Goal: Task Accomplishment & Management: Use online tool/utility

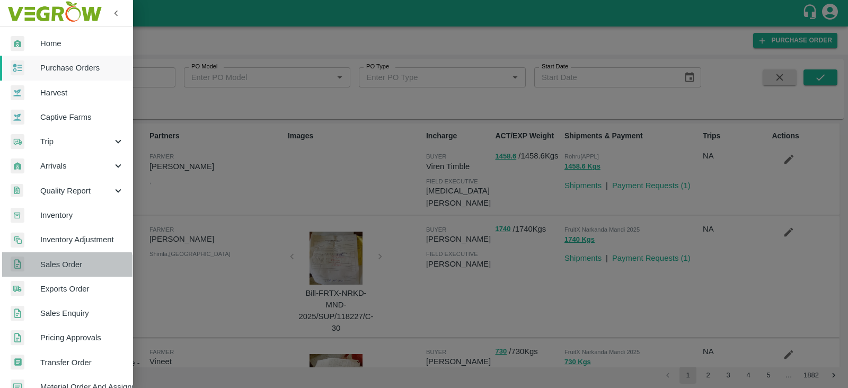
click at [66, 270] on link "Sales Order" at bounding box center [66, 264] width 132 height 24
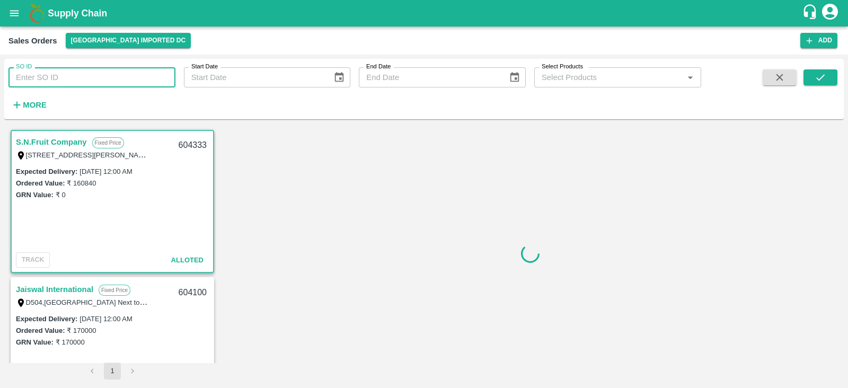
click at [55, 79] on input "SO ID" at bounding box center [91, 77] width 167 height 20
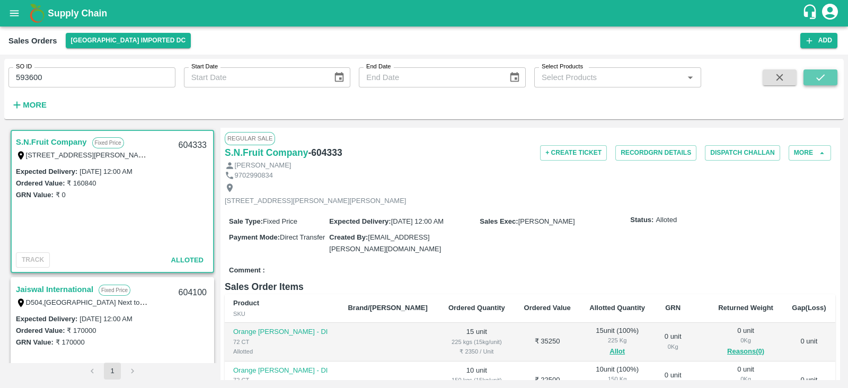
click at [824, 75] on icon "submit" at bounding box center [820, 77] width 8 height 6
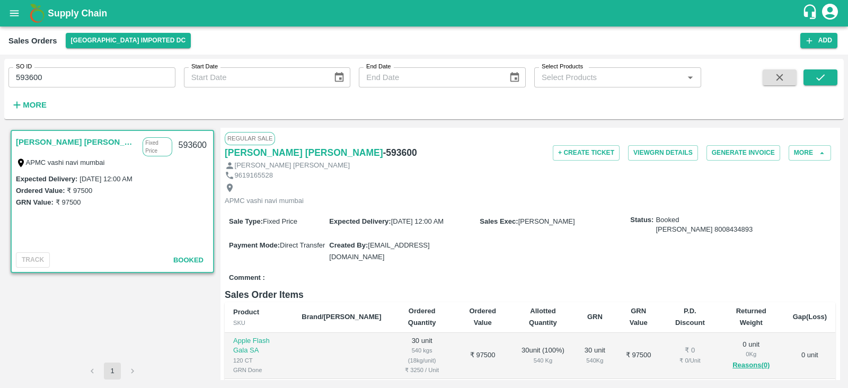
click at [482, 171] on div "9619165528" at bounding box center [530, 176] width 610 height 10
click at [813, 74] on button "submit" at bounding box center [820, 77] width 34 height 16
drag, startPoint x: 94, startPoint y: 84, endPoint x: 7, endPoint y: 93, distance: 87.8
click at [7, 93] on div "SO ID 593600 SO ID Start Date Start Date End Date End Date Select Products Sele…" at bounding box center [350, 86] width 701 height 55
type input "593600"
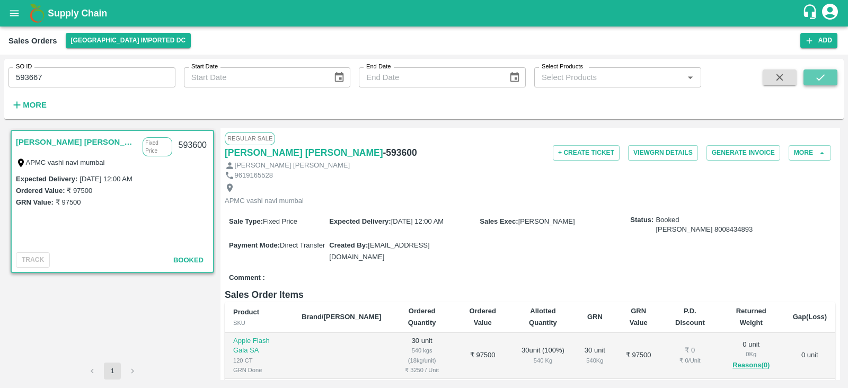
click at [822, 75] on icon "submit" at bounding box center [820, 78] width 12 height 12
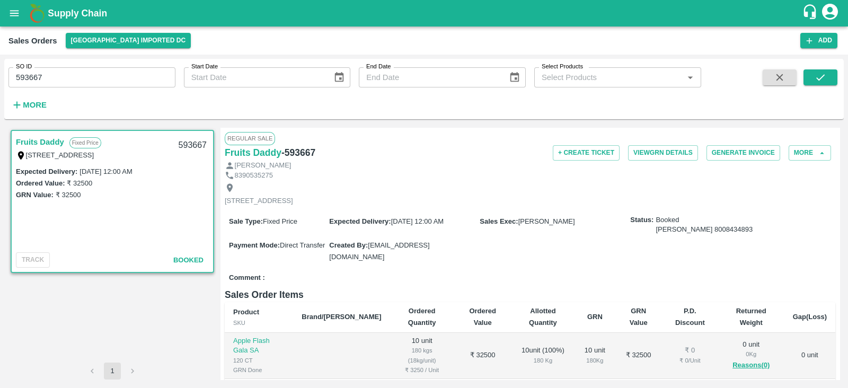
click at [446, 161] on div "[PERSON_NAME]" at bounding box center [530, 166] width 610 height 10
click at [745, 153] on button "Generate Invoice" at bounding box center [743, 152] width 74 height 15
drag, startPoint x: 73, startPoint y: 81, endPoint x: 0, endPoint y: 82, distance: 73.1
click at [0, 82] on div "SO ID 593667 SO ID Start Date Start Date End Date End Date Select Products Sele…" at bounding box center [424, 221] width 848 height 333
type input "593667"
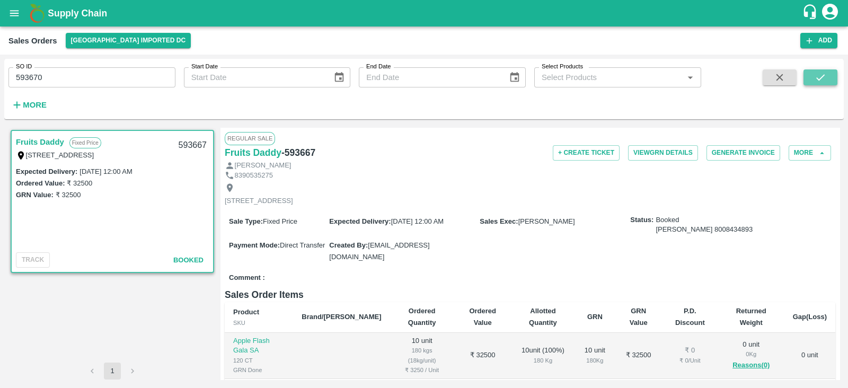
click at [814, 77] on icon "submit" at bounding box center [820, 78] width 12 height 12
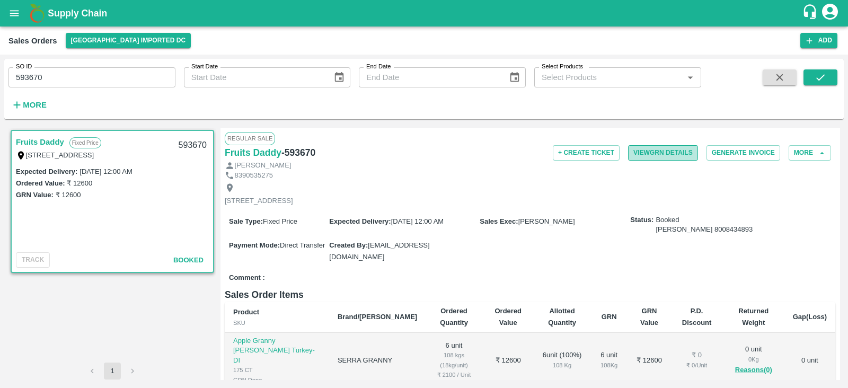
click at [671, 155] on button "View GRN Details" at bounding box center [663, 152] width 70 height 15
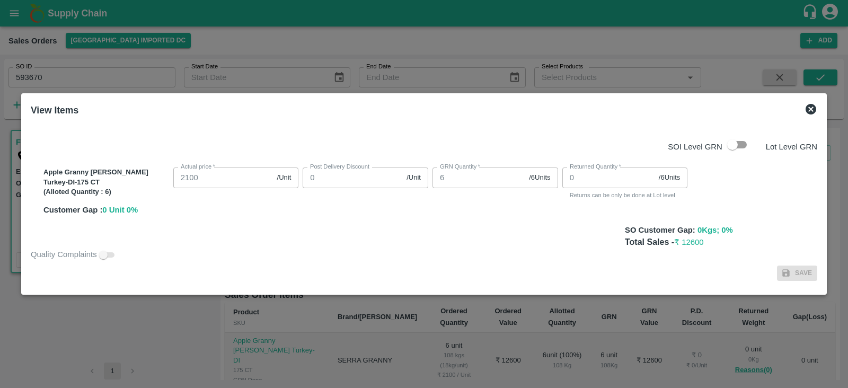
click at [812, 107] on icon at bounding box center [810, 109] width 11 height 11
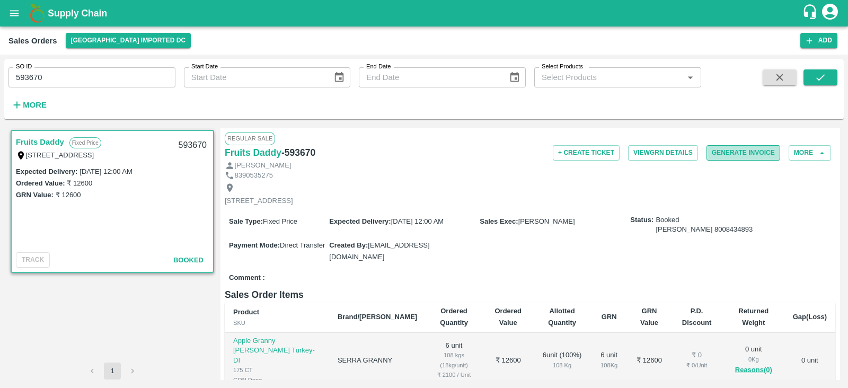
click at [726, 153] on button "Generate Invoice" at bounding box center [743, 152] width 74 height 15
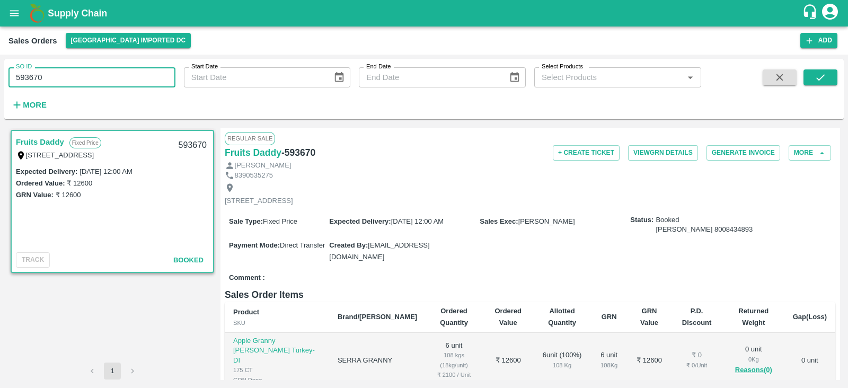
drag, startPoint x: 68, startPoint y: 78, endPoint x: 0, endPoint y: 96, distance: 70.3
click at [0, 96] on div "SO ID 593670 SO ID Start Date Start Date End Date End Date Select Products Sele…" at bounding box center [424, 221] width 848 height 333
type input "593670"
click at [822, 78] on icon "submit" at bounding box center [820, 78] width 12 height 12
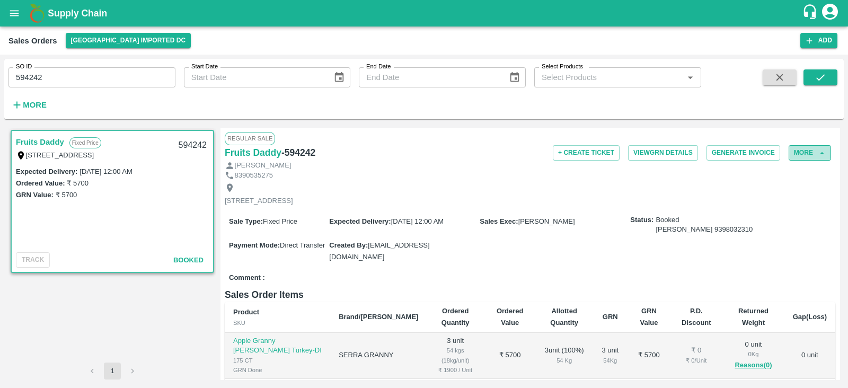
click at [820, 150] on icon "button" at bounding box center [822, 153] width 10 height 10
click at [807, 151] on button "More" at bounding box center [809, 152] width 42 height 15
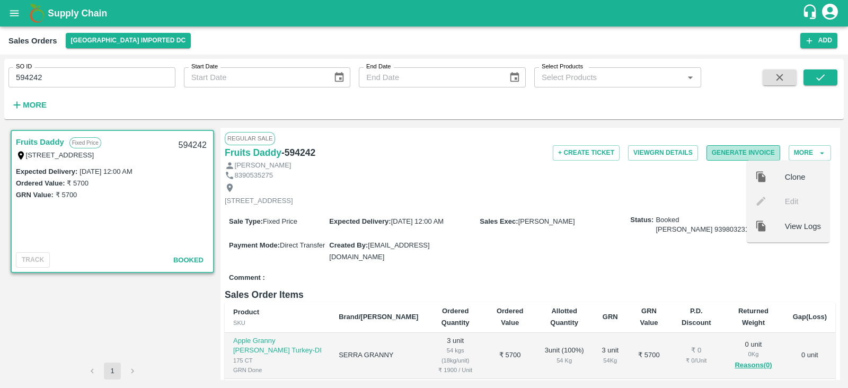
click at [722, 149] on button "Generate Invoice" at bounding box center [743, 152] width 74 height 15
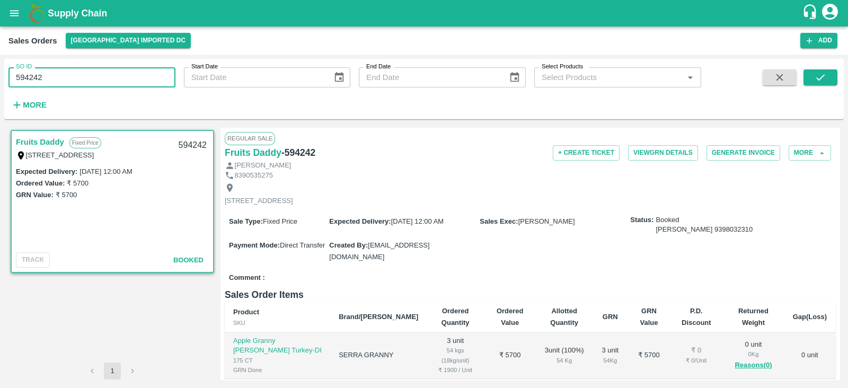
drag, startPoint x: 56, startPoint y: 78, endPoint x: 0, endPoint y: 109, distance: 63.6
click at [0, 109] on div "SO ID 594242 SO ID Start Date Start Date End Date End Date Select Products Sele…" at bounding box center [424, 221] width 848 height 333
type input "594242"
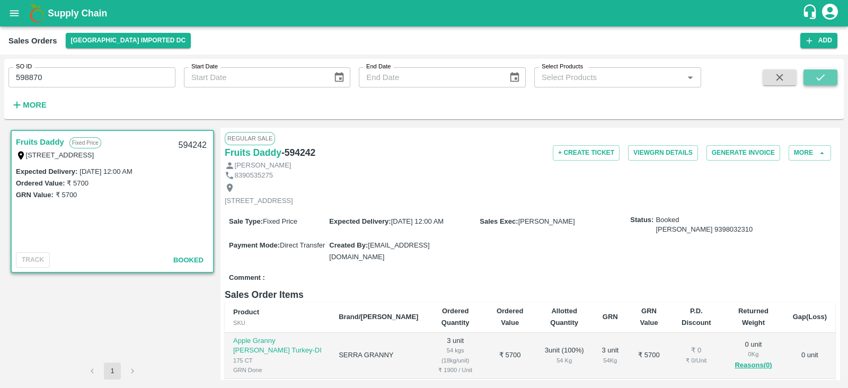
click at [819, 79] on icon "submit" at bounding box center [820, 77] width 8 height 6
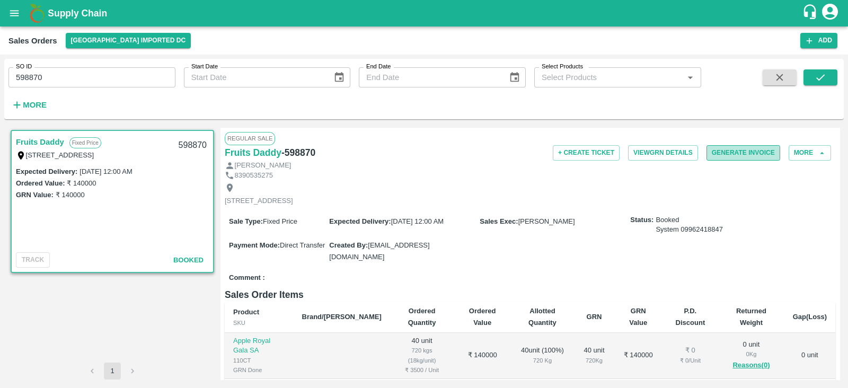
click at [745, 150] on button "Generate Invoice" at bounding box center [743, 152] width 74 height 15
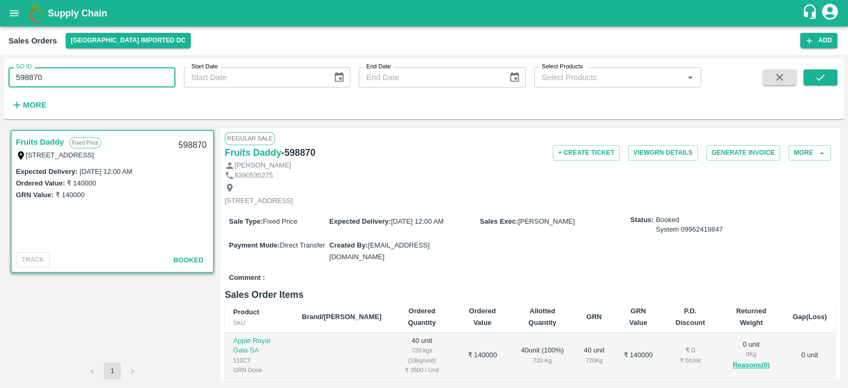
drag, startPoint x: 69, startPoint y: 83, endPoint x: 0, endPoint y: 75, distance: 69.3
click at [0, 75] on div "SO ID 598870 SO ID Start Date Start Date End Date End Date Select Products Sele…" at bounding box center [424, 221] width 848 height 333
type input "598870"
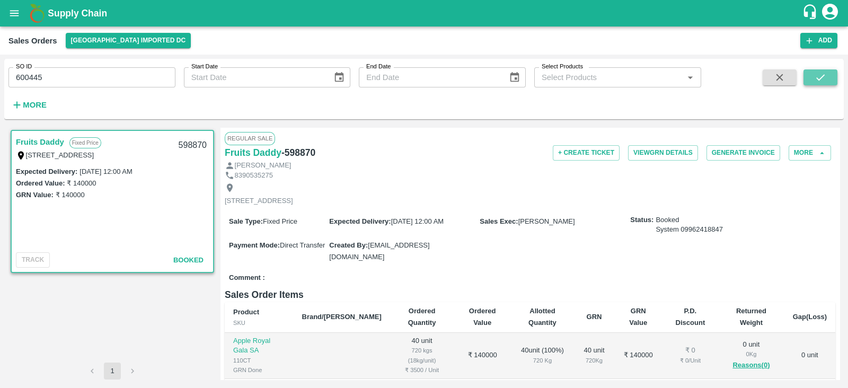
click at [817, 78] on icon "submit" at bounding box center [820, 78] width 12 height 12
click at [730, 152] on button "Generate Invoice" at bounding box center [743, 152] width 74 height 15
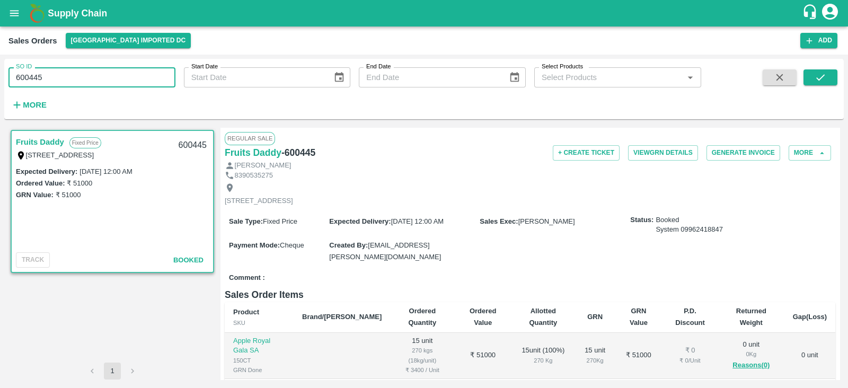
drag, startPoint x: 77, startPoint y: 72, endPoint x: 14, endPoint y: 70, distance: 63.1
click at [14, 70] on input "600445" at bounding box center [91, 77] width 167 height 20
type input "600445"
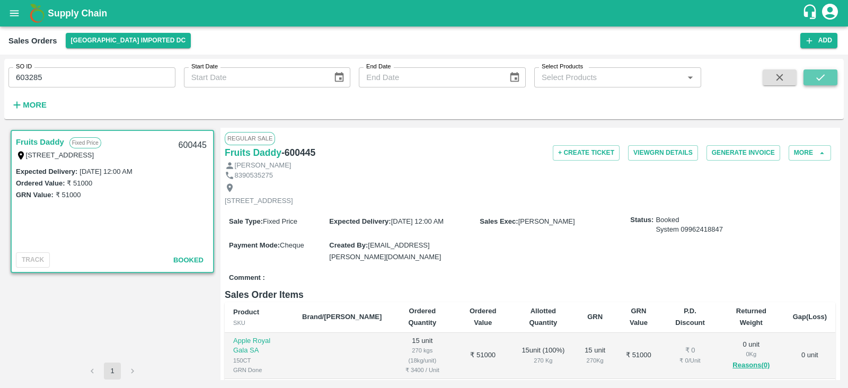
click at [827, 73] on button "submit" at bounding box center [820, 77] width 34 height 16
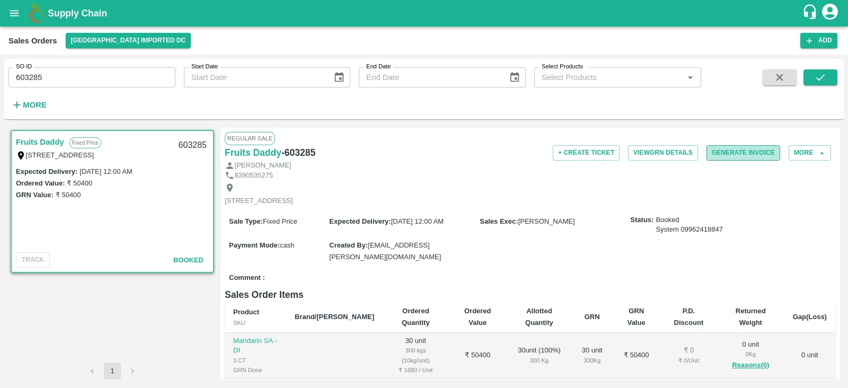
click at [741, 152] on button "Generate Invoice" at bounding box center [743, 152] width 74 height 15
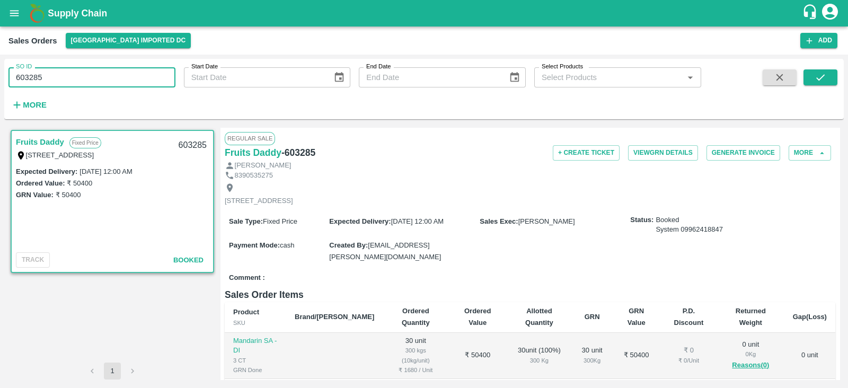
click at [72, 70] on input "603285" at bounding box center [91, 77] width 167 height 20
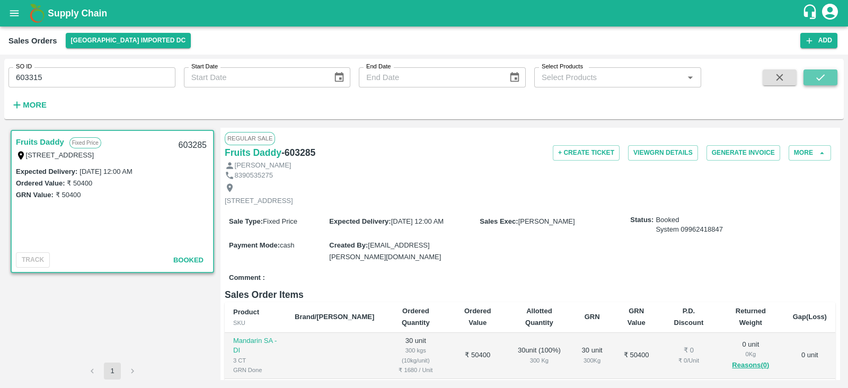
click at [821, 77] on icon "submit" at bounding box center [820, 78] width 12 height 12
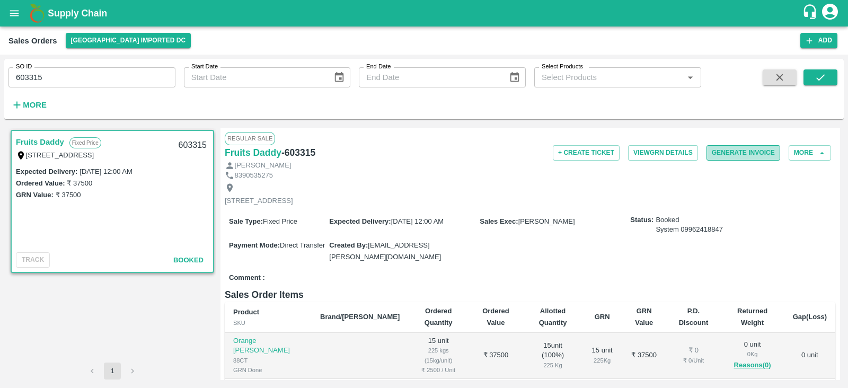
click at [729, 152] on button "Generate Invoice" at bounding box center [743, 152] width 74 height 15
click at [74, 78] on input "603315" at bounding box center [91, 77] width 167 height 20
click at [818, 82] on icon "submit" at bounding box center [820, 78] width 12 height 12
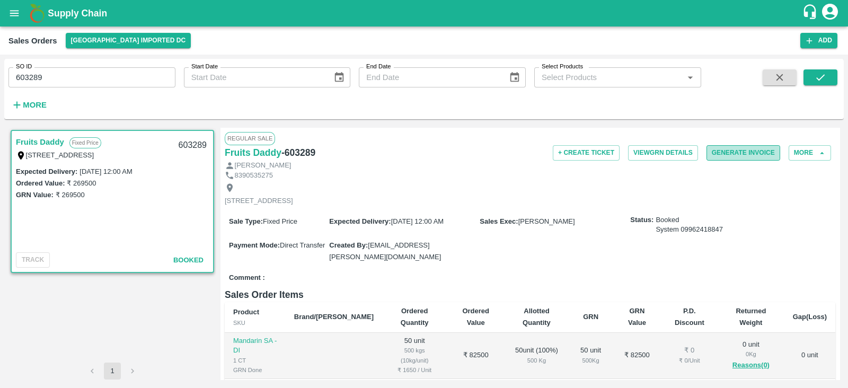
click at [725, 155] on button "Generate Invoice" at bounding box center [743, 152] width 74 height 15
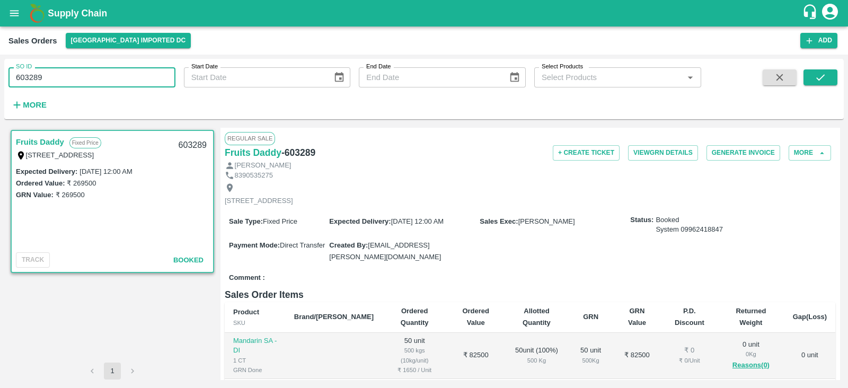
click at [65, 75] on input "603289" at bounding box center [91, 77] width 167 height 20
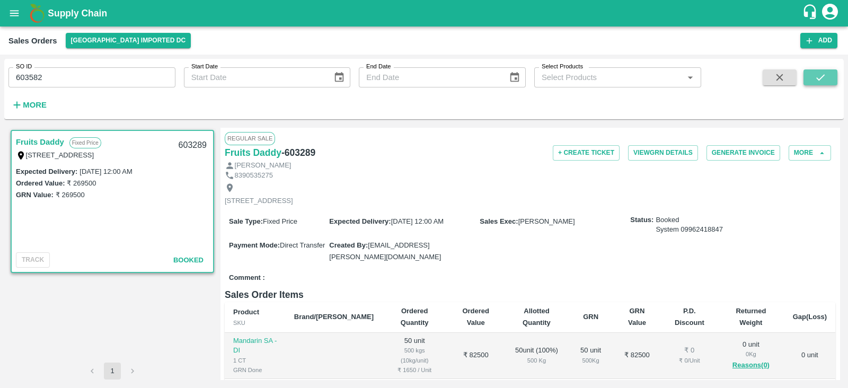
click at [818, 78] on icon "submit" at bounding box center [820, 78] width 12 height 12
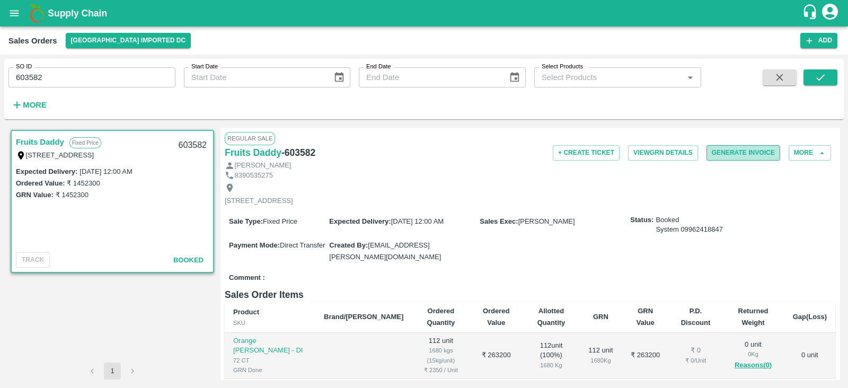
click at [739, 152] on button "Generate Invoice" at bounding box center [743, 152] width 74 height 15
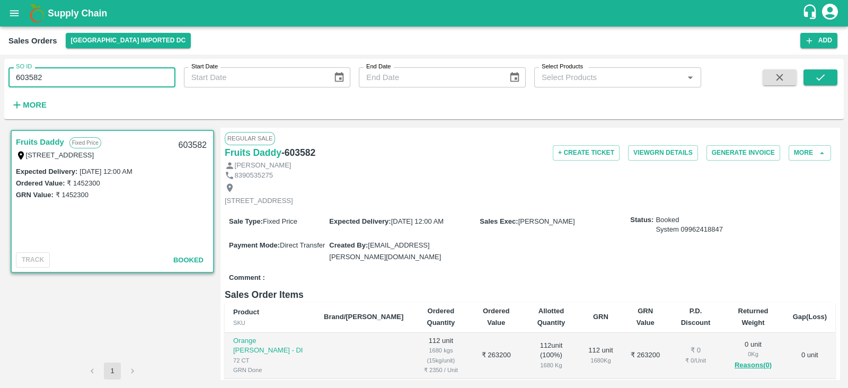
click at [72, 81] on input "603582" at bounding box center [91, 77] width 167 height 20
type input "604099"
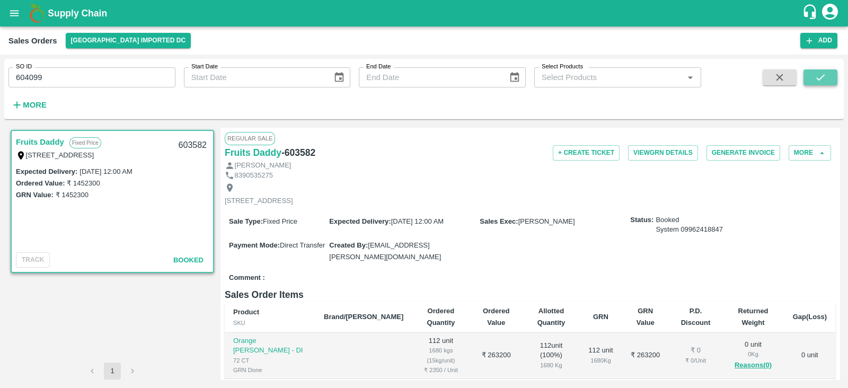
click at [820, 76] on icon "submit" at bounding box center [820, 78] width 12 height 12
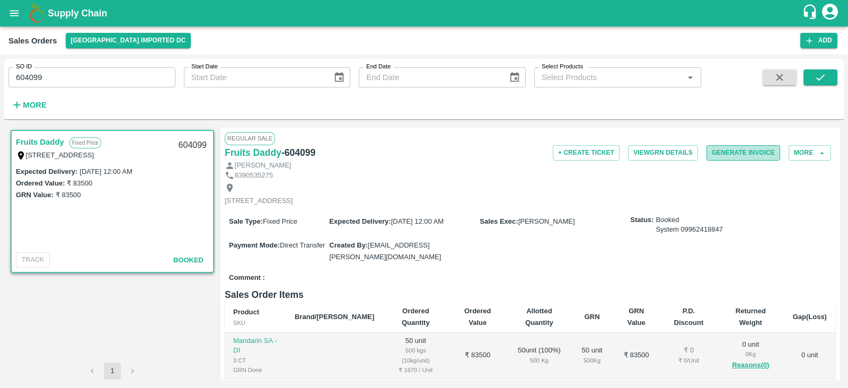
click at [740, 155] on button "Generate Invoice" at bounding box center [743, 152] width 74 height 15
